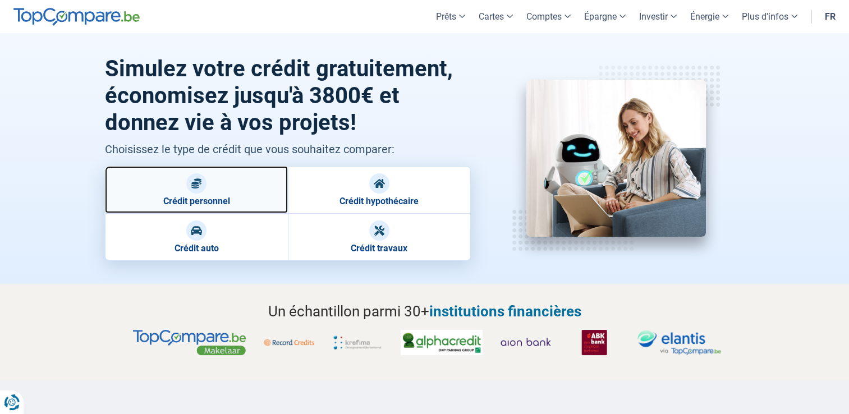
click at [206, 195] on link "Crédit personnel" at bounding box center [196, 189] width 183 height 47
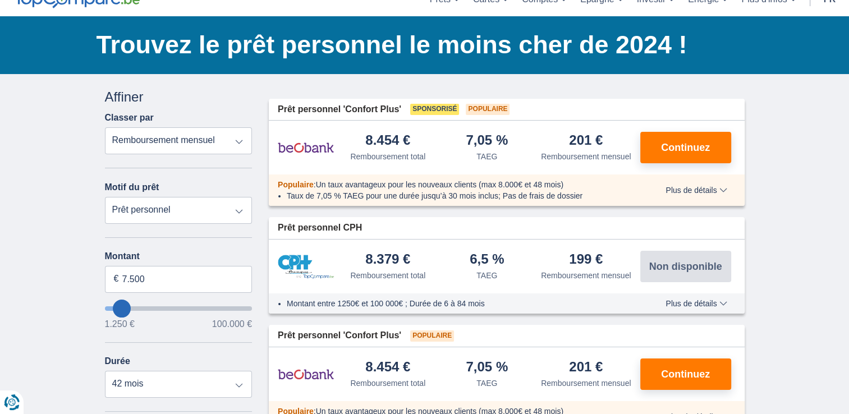
scroll to position [112, 0]
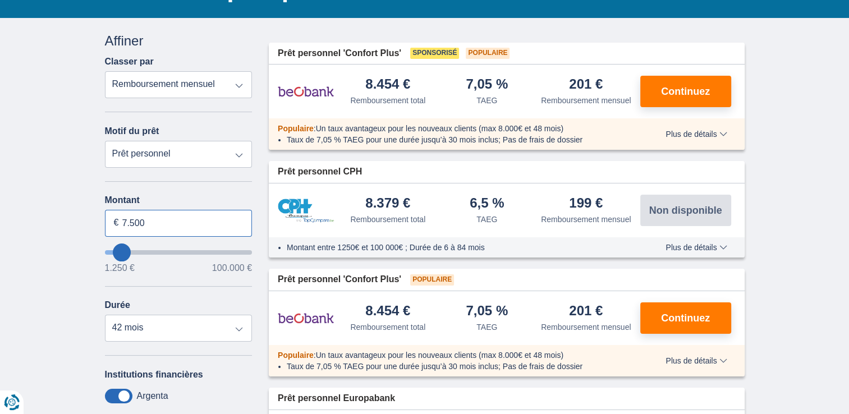
click at [195, 222] on input "7.500" at bounding box center [179, 223] width 148 height 27
type input "7"
type input "35.000"
type input "35250"
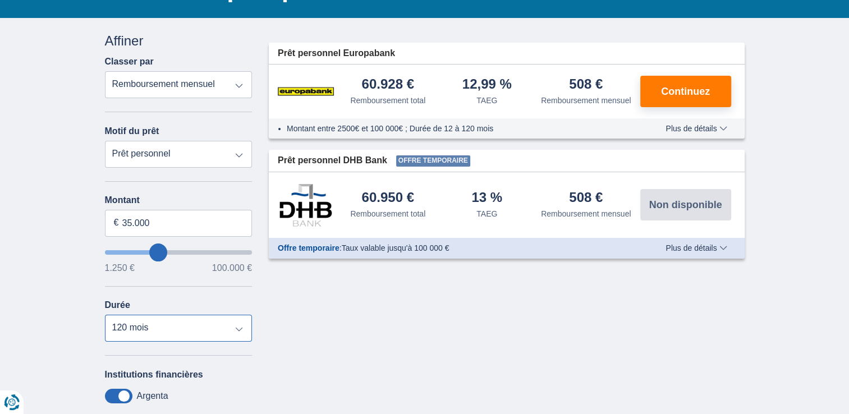
select select "84"
click at [105, 315] on select "12 mois 18 mois 24 mois 30 mois 36 mois 42 mois 48 mois 60 mois 72 mois 84 mois…" at bounding box center [179, 328] width 148 height 27
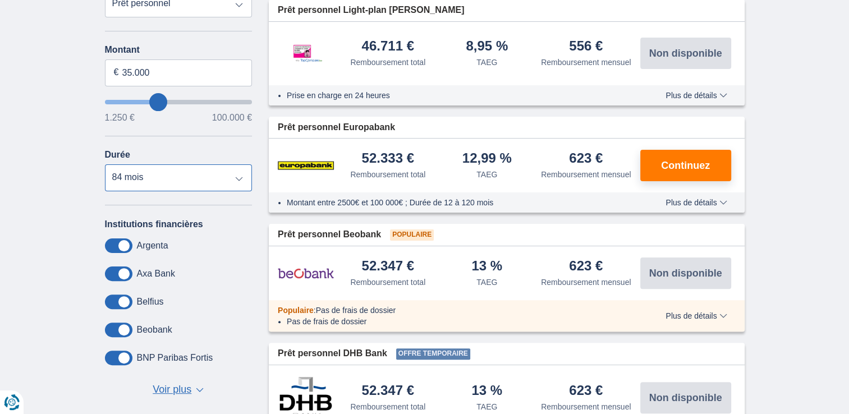
scroll to position [281, 0]
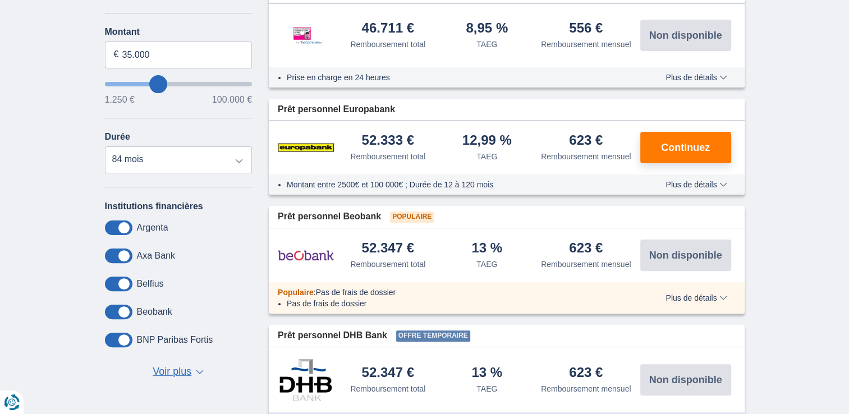
click at [124, 258] on span at bounding box center [119, 256] width 28 height 15
click at [0, 0] on input "checkbox" at bounding box center [0, 0] width 0 height 0
click at [120, 253] on span at bounding box center [119, 256] width 28 height 15
click at [0, 0] on input "checkbox" at bounding box center [0, 0] width 0 height 0
click at [123, 278] on span at bounding box center [119, 284] width 28 height 15
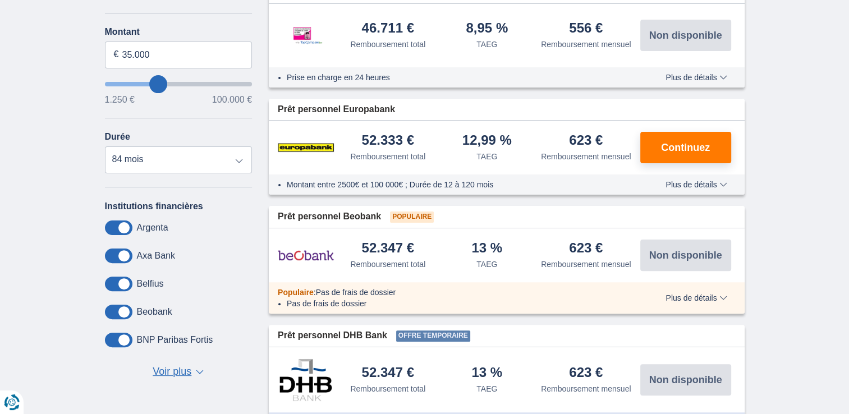
click at [0, 0] on input "checkbox" at bounding box center [0, 0] width 0 height 0
click at [126, 310] on span at bounding box center [119, 312] width 28 height 15
click at [0, 0] on input "checkbox" at bounding box center [0, 0] width 0 height 0
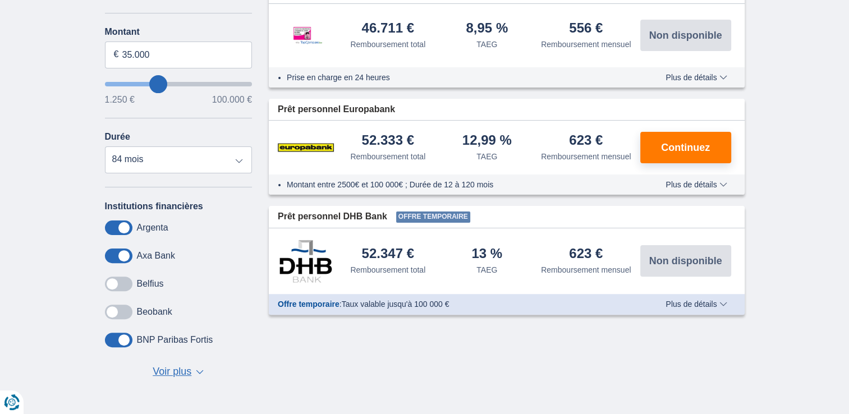
click at [125, 340] on span at bounding box center [119, 340] width 28 height 15
click at [0, 0] on input "checkbox" at bounding box center [0, 0] width 0 height 0
click at [123, 228] on span at bounding box center [119, 228] width 28 height 15
click at [0, 0] on input "checkbox" at bounding box center [0, 0] width 0 height 0
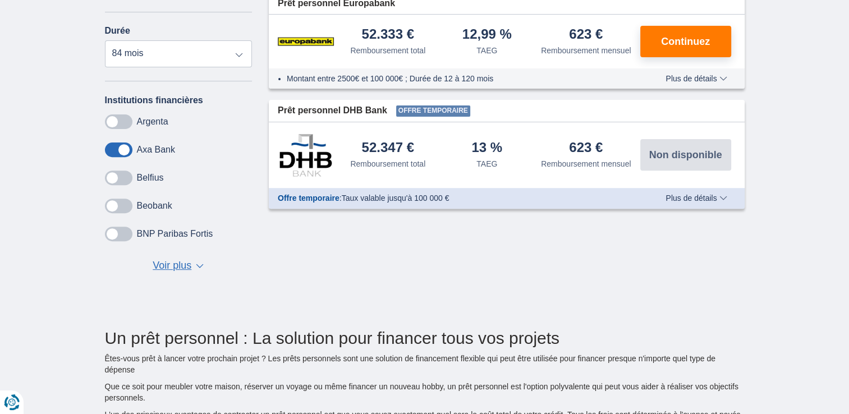
scroll to position [393, 0]
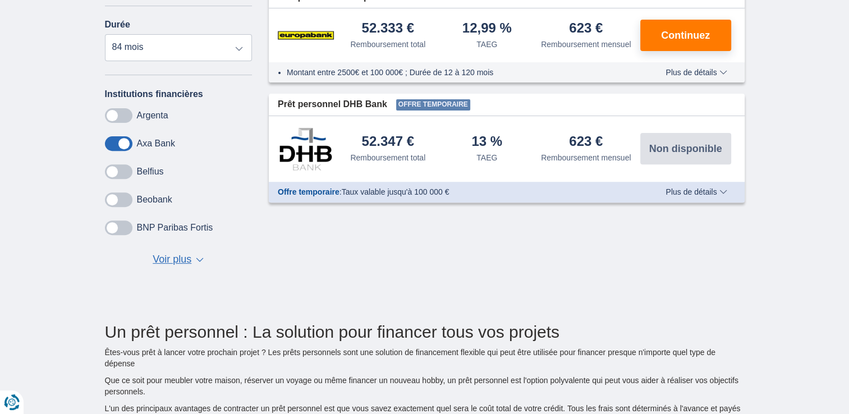
click at [114, 173] on span at bounding box center [119, 171] width 28 height 15
click at [0, 0] on input "checkbox" at bounding box center [0, 0] width 0 height 0
click at [112, 200] on span at bounding box center [119, 200] width 28 height 15
click at [0, 0] on input "checkbox" at bounding box center [0, 0] width 0 height 0
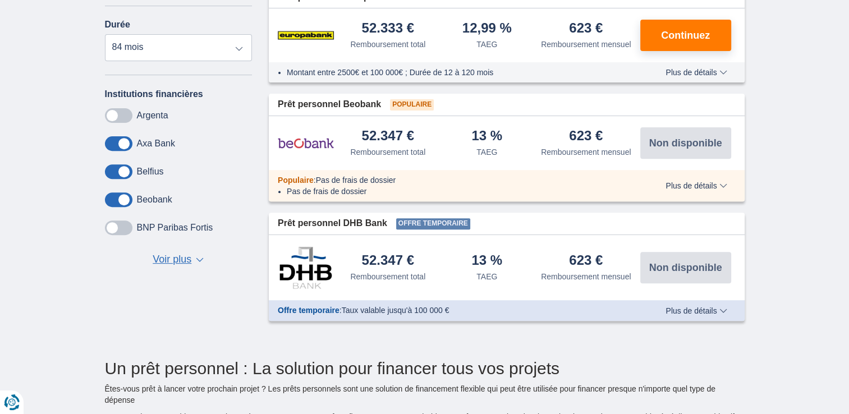
click at [112, 230] on span at bounding box center [119, 228] width 28 height 15
click at [0, 0] on input "checkbox" at bounding box center [0, 0] width 0 height 0
click at [113, 115] on span at bounding box center [119, 115] width 28 height 15
click at [0, 0] on input "checkbox" at bounding box center [0, 0] width 0 height 0
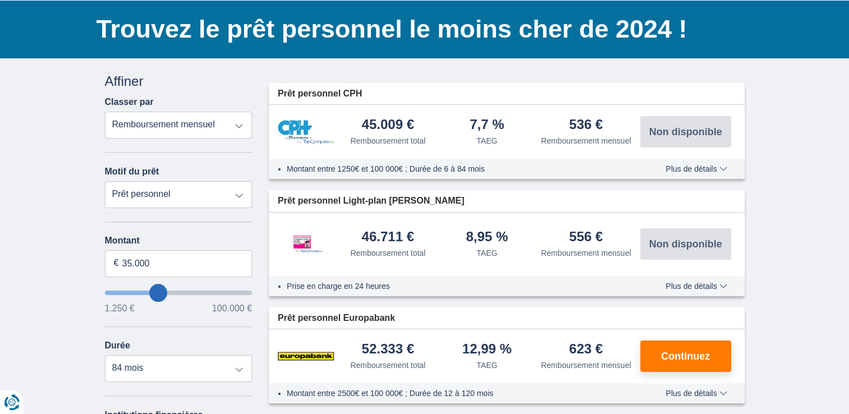
scroll to position [47, 0]
